Goal: Register for event/course

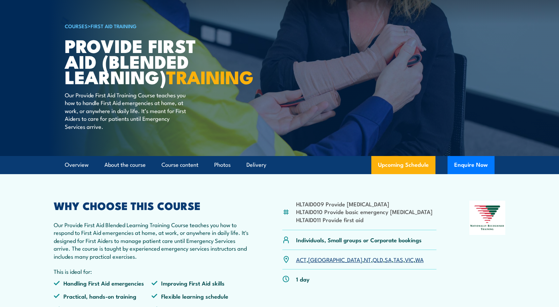
scroll to position [67, 0]
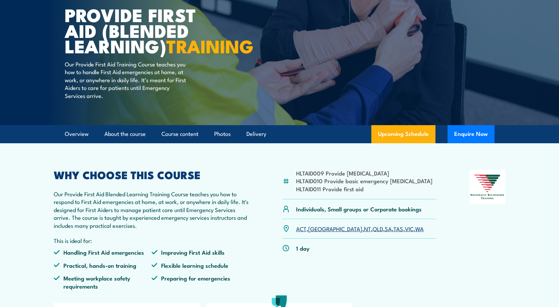
click at [245, 229] on p "Our Provide First Aid Blended Learning Training Course teaches you how to respo…" at bounding box center [152, 209] width 196 height 39
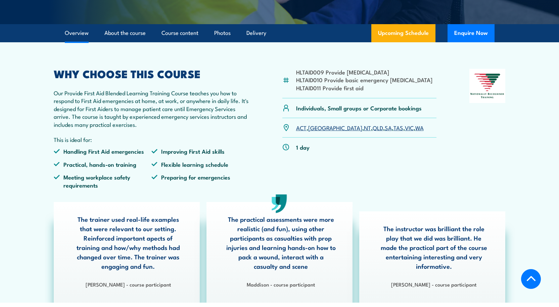
scroll to position [206, 0]
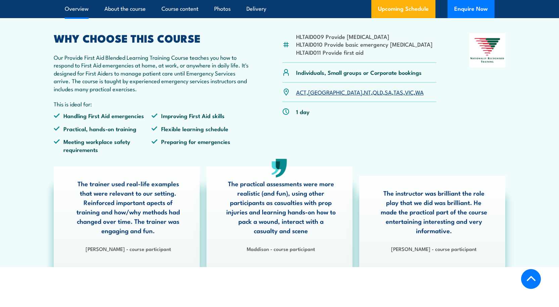
drag, startPoint x: 419, startPoint y: 191, endPoint x: 394, endPoint y: 226, distance: 42.8
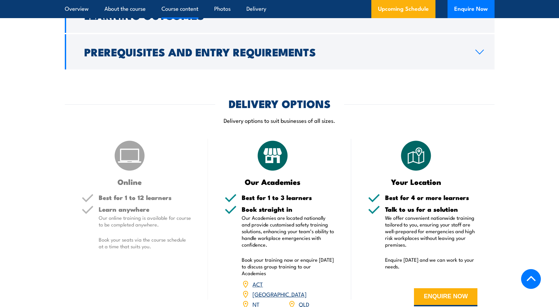
scroll to position [1045, 0]
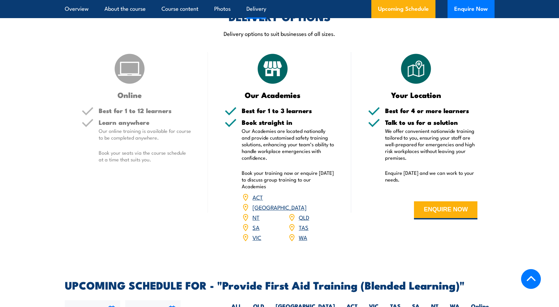
click at [175, 163] on p "Book your seats via the course schedule at a time that suits you." at bounding box center [145, 155] width 93 height 13
click at [152, 163] on p "Book your seats via the course schedule at a time that suits you." at bounding box center [145, 155] width 93 height 13
click at [105, 99] on h3 "Online" at bounding box center [130, 95] width 96 height 8
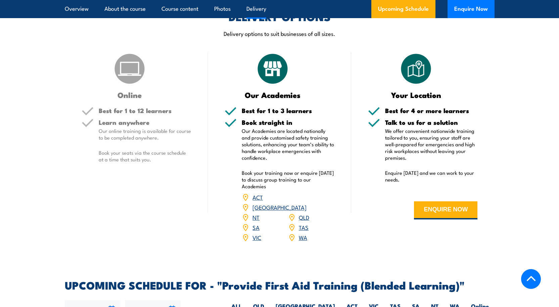
click at [132, 141] on p "Our online training is available for course to be completed anywhere." at bounding box center [145, 134] width 93 height 13
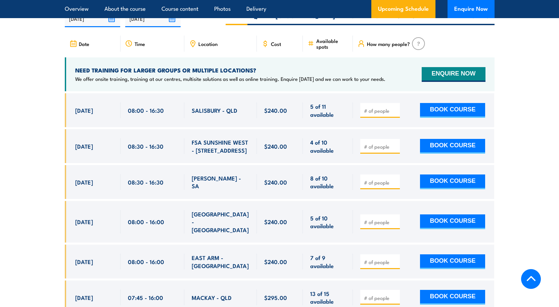
scroll to position [1347, 0]
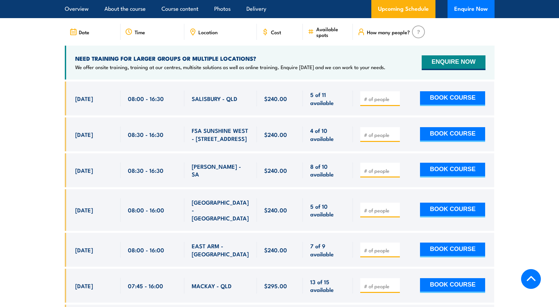
drag, startPoint x: 85, startPoint y: 145, endPoint x: -45, endPoint y: 167, distance: 132.0
drag, startPoint x: -45, startPoint y: 167, endPoint x: 26, endPoint y: 216, distance: 86.2
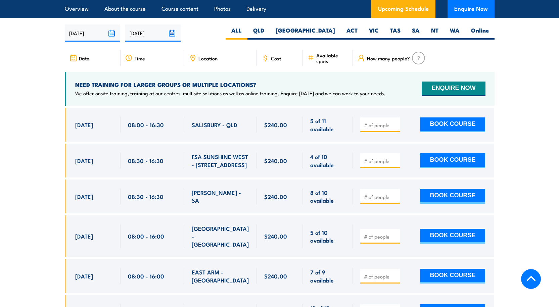
scroll to position [1246, 0]
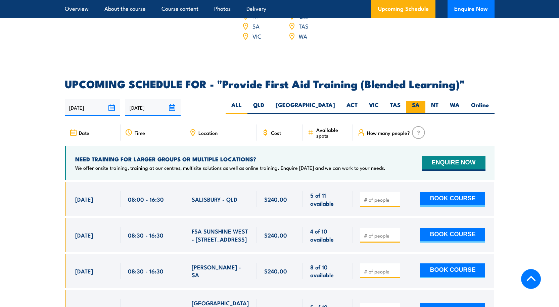
click at [416, 114] on label "SA" at bounding box center [415, 107] width 19 height 13
click at [420, 105] on input "SA" at bounding box center [422, 103] width 4 height 4
radio input "true"
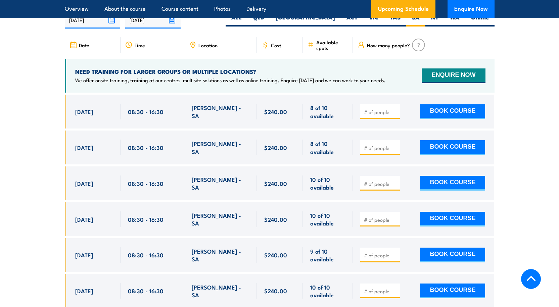
scroll to position [1341, 0]
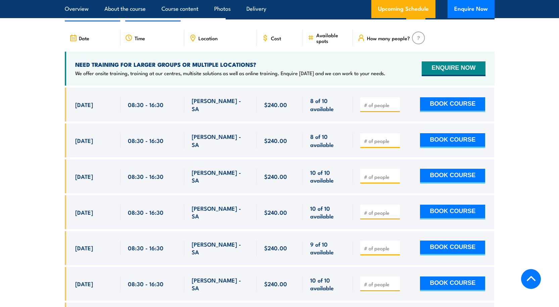
drag, startPoint x: 49, startPoint y: 173, endPoint x: 50, endPoint y: 185, distance: 12.8
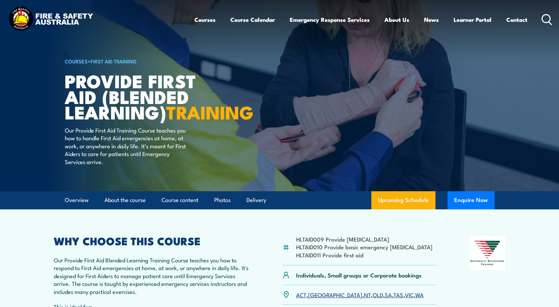
scroll to position [0, 0]
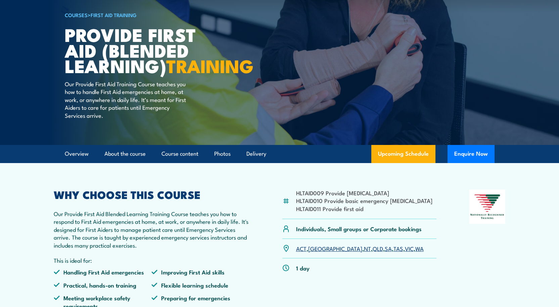
drag, startPoint x: 228, startPoint y: 129, endPoint x: 224, endPoint y: 158, distance: 29.4
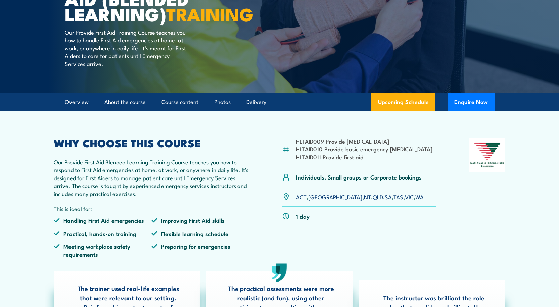
scroll to position [101, 0]
